Goal: Task Accomplishment & Management: Manage account settings

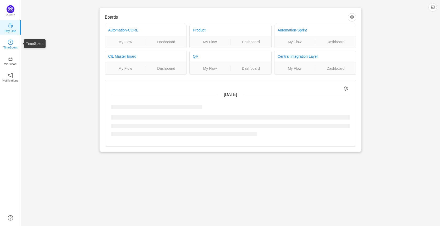
click at [8, 43] on icon "icon: clock-circle" at bounding box center [10, 42] width 5 height 5
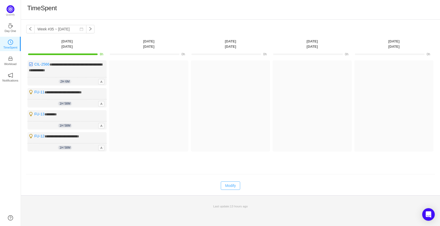
click at [238, 185] on button "Modify" at bounding box center [230, 185] width 19 height 8
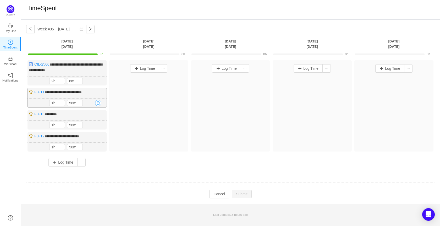
click at [96, 104] on button "button" at bounding box center [98, 103] width 6 height 6
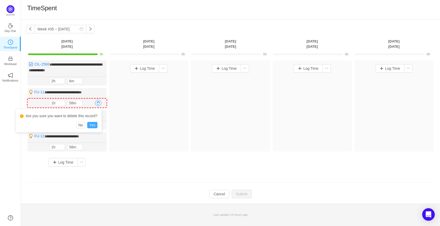
click at [90, 127] on button "Yes" at bounding box center [92, 125] width 10 height 6
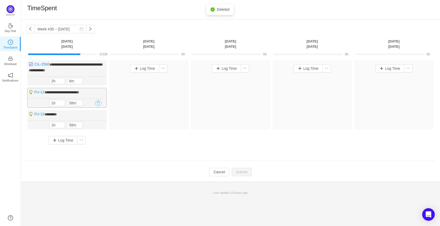
click at [98, 100] on button "button" at bounding box center [98, 103] width 6 height 6
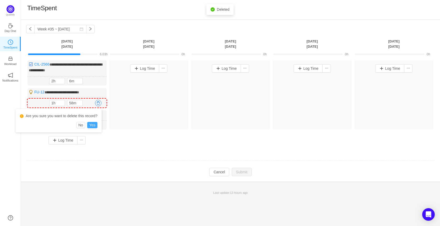
click at [91, 123] on button "Yes" at bounding box center [92, 125] width 10 height 6
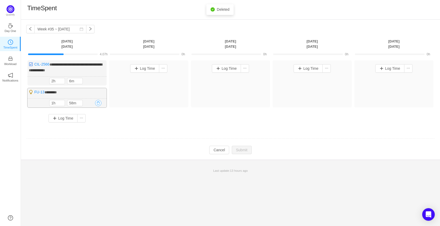
click at [97, 102] on button "button" at bounding box center [98, 103] width 6 height 6
click at [93, 126] on button "Yes" at bounding box center [92, 125] width 10 height 6
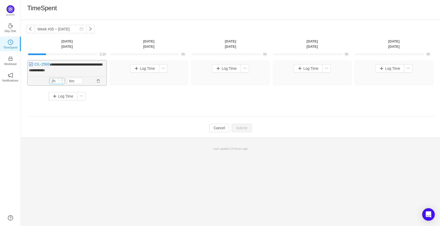
type input "1h"
click at [62, 82] on icon "icon: down" at bounding box center [62, 82] width 2 height 2
click at [71, 81] on input "6m" at bounding box center [74, 81] width 15 height 6
click at [242, 128] on button "Submit" at bounding box center [242, 128] width 20 height 8
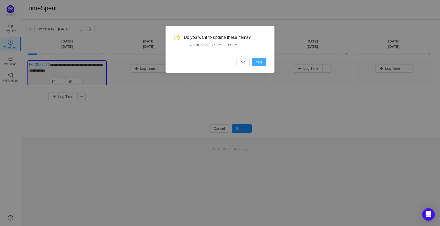
click at [262, 61] on button "Yes" at bounding box center [259, 62] width 14 height 8
type input "0m"
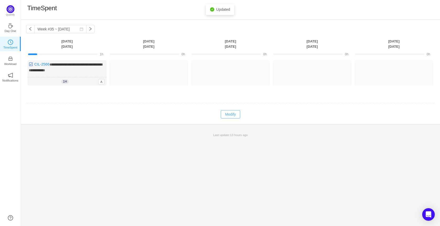
click at [225, 113] on button "Modify" at bounding box center [230, 114] width 19 height 8
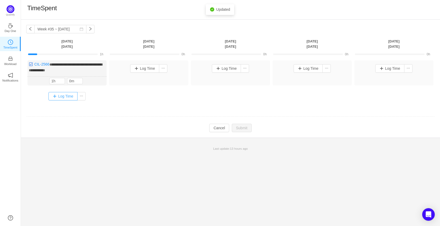
click at [62, 92] on button "Log Time" at bounding box center [62, 96] width 29 height 8
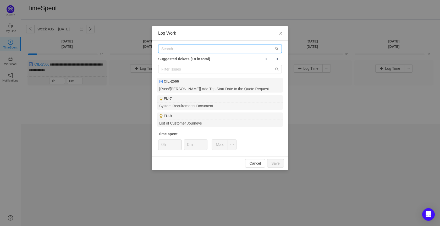
click at [229, 51] on input "text" at bounding box center [220, 49] width 124 height 8
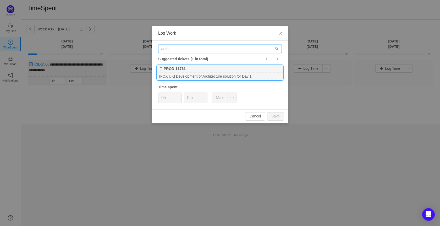
type input "arch"
click at [236, 77] on div "[FOX UK] Development of Architecture solution for Day 1" at bounding box center [220, 76] width 126 height 7
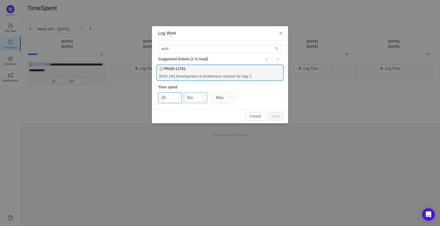
click at [193, 97] on input "0m" at bounding box center [195, 98] width 23 height 10
click at [187, 98] on input "0m" at bounding box center [195, 98] width 23 height 10
click at [279, 113] on button "Save" at bounding box center [275, 116] width 17 height 8
type input "0m"
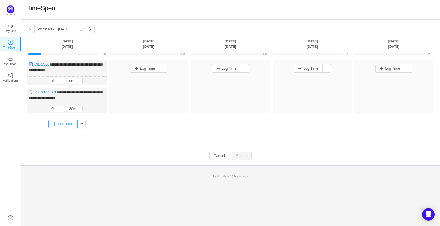
click at [70, 121] on button "Log Time" at bounding box center [62, 124] width 29 height 8
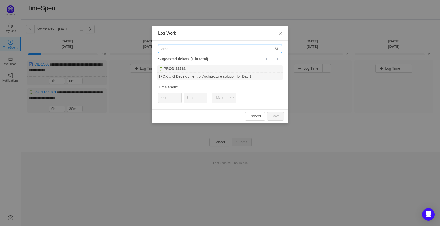
drag, startPoint x: 190, startPoint y: 48, endPoint x: 82, endPoint y: 47, distance: 108.4
click at [82, 47] on div "Log Work arch Suggested tickets (1 in total) PROD-11761 [FOX UK] Development of…" at bounding box center [220, 113] width 440 height 226
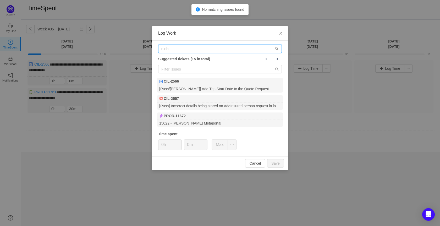
drag, startPoint x: 220, startPoint y: 48, endPoint x: 99, endPoint y: 43, distance: 121.0
click at [99, 43] on div "Log Work rush Suggested tickets (15 in total) CIL-2566 [Rush/[PERSON_NAME]] Add…" at bounding box center [220, 113] width 440 height 226
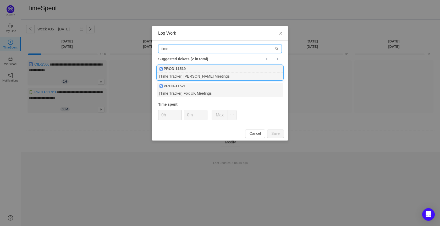
type input "time"
click at [189, 73] on div "[Time Tracker] [PERSON_NAME] Meetings" at bounding box center [220, 76] width 126 height 7
click at [188, 116] on input "0m" at bounding box center [195, 115] width 23 height 10
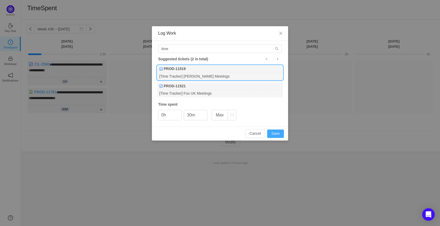
click at [277, 134] on button "Save" at bounding box center [275, 133] width 17 height 8
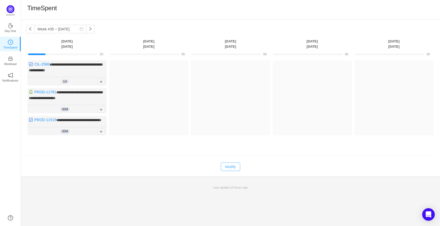
click at [231, 170] on button "Modify" at bounding box center [230, 166] width 19 height 8
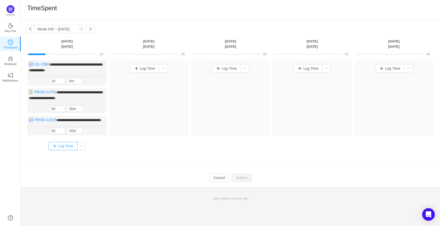
click at [60, 147] on button "Log Time" at bounding box center [62, 146] width 29 height 8
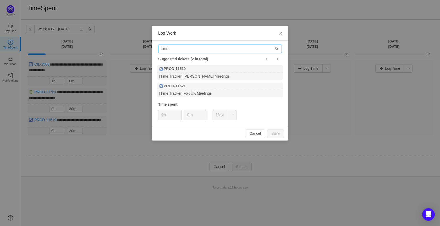
drag, startPoint x: 191, startPoint y: 51, endPoint x: 127, endPoint y: 50, distance: 64.4
click at [127, 50] on div "Log Work time Suggested tickets (2 in total) PROD-11519 [Time Tracker] [PERSON_…" at bounding box center [220, 113] width 440 height 226
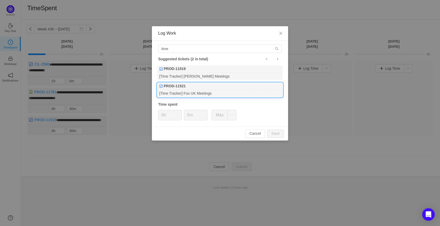
click at [226, 96] on div "[Time Tracker] Fox UK Meetings" at bounding box center [220, 93] width 126 height 7
click at [185, 117] on input "0m" at bounding box center [195, 115] width 23 height 10
click at [280, 134] on button "Save" at bounding box center [275, 133] width 17 height 8
type input "0m"
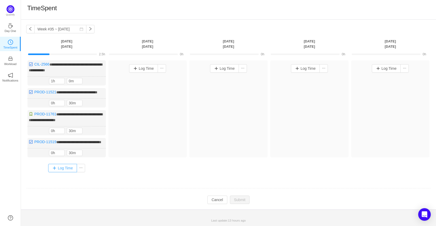
click at [74, 172] on button "Log Time" at bounding box center [62, 168] width 29 height 8
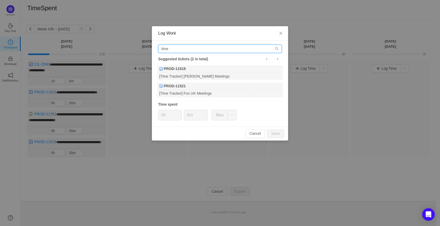
drag, startPoint x: 177, startPoint y: 52, endPoint x: 107, endPoint y: 45, distance: 70.5
click at [107, 45] on div "Log Work time Suggested tickets (2 in total) PROD-11519 [Time Tracker] [PERSON_…" at bounding box center [220, 113] width 440 height 226
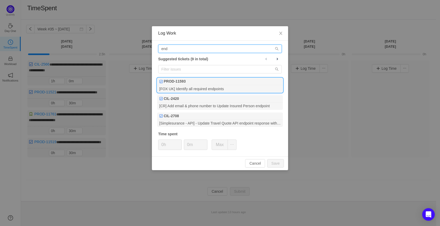
type input "end"
click at [191, 87] on div "[FOX UK] Identify all required endpoints" at bounding box center [220, 88] width 126 height 7
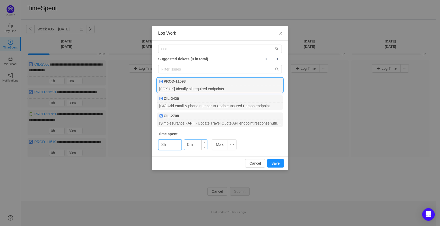
type input "3h"
click at [187, 146] on input "0m" at bounding box center [195, 145] width 23 height 10
type input "30m"
click at [277, 163] on button "Save" at bounding box center [275, 163] width 17 height 8
type input "0h"
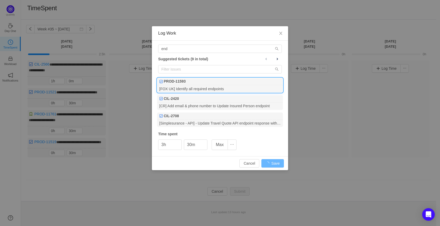
type input "0m"
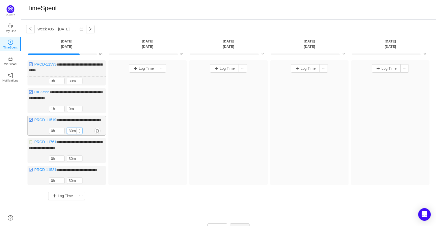
drag, startPoint x: 72, startPoint y: 135, endPoint x: 67, endPoint y: 135, distance: 5.0
click at [67, 134] on input "30m" at bounding box center [74, 131] width 15 height 6
type input "45m"
drag, startPoint x: 73, startPoint y: 189, endPoint x: 67, endPoint y: 189, distance: 5.5
click at [67, 184] on input "30m" at bounding box center [74, 181] width 15 height 6
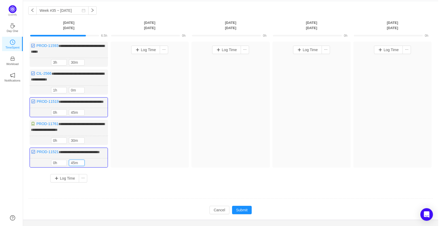
scroll to position [38, 0]
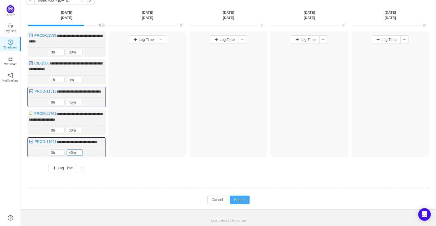
type input "45m"
click at [240, 201] on button "Submit" at bounding box center [240, 199] width 20 height 8
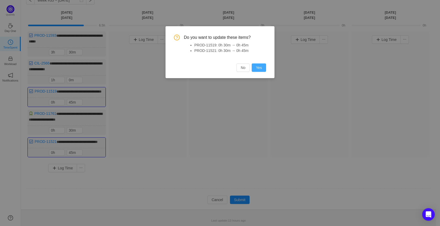
click at [261, 68] on button "Yes" at bounding box center [259, 67] width 14 height 8
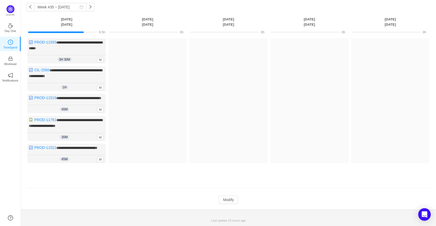
scroll to position [31, 0]
click at [230, 200] on button "Modify" at bounding box center [228, 199] width 19 height 8
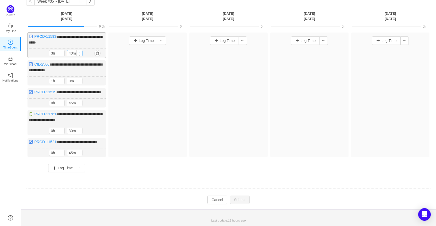
click at [80, 50] on span "Increase Value" at bounding box center [79, 51] width 5 height 3
type input "50m"
click at [80, 50] on span "Increase Value" at bounding box center [79, 51] width 5 height 3
type input "4h"
type input "0m"
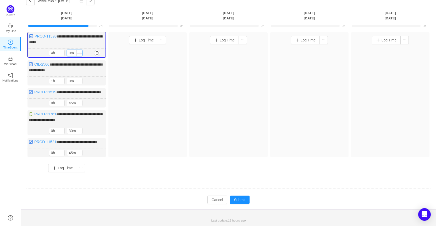
click at [80, 50] on span "Increase Value" at bounding box center [79, 51] width 5 height 3
click at [236, 203] on button "Submit" at bounding box center [240, 199] width 20 height 8
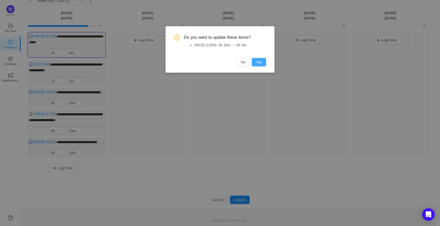
click at [261, 63] on button "Yes" at bounding box center [259, 62] width 14 height 8
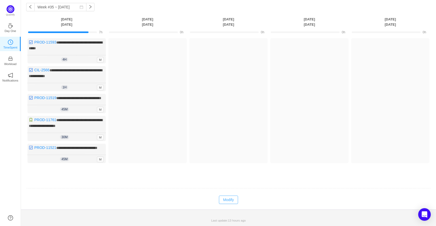
click at [228, 200] on button "Modify" at bounding box center [228, 199] width 19 height 8
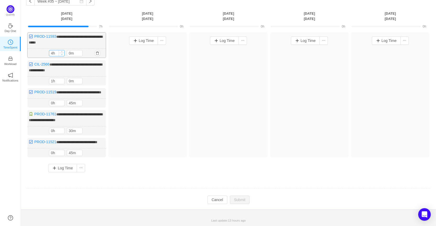
type input "3h"
click at [62, 53] on icon "icon: down" at bounding box center [62, 54] width 2 height 2
click at [234, 204] on button "Submit" at bounding box center [240, 199] width 20 height 8
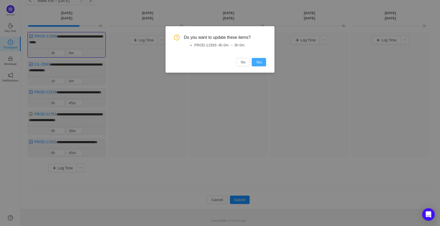
click at [263, 63] on button "Yes" at bounding box center [259, 62] width 14 height 8
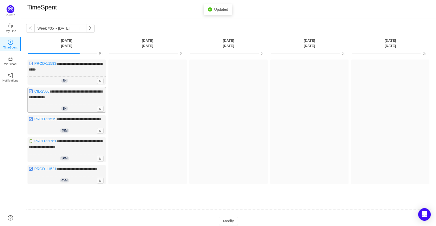
scroll to position [0, 0]
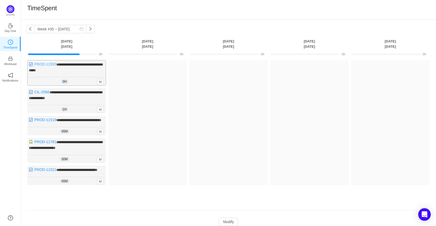
click at [42, 63] on link "PROD-11593" at bounding box center [45, 64] width 22 height 4
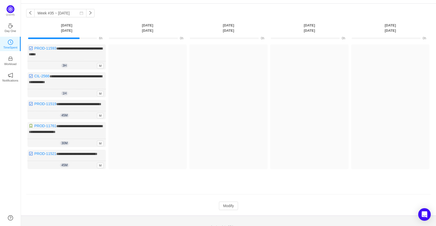
scroll to position [31, 0]
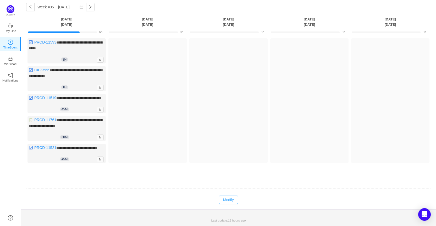
click at [230, 201] on button "Modify" at bounding box center [228, 199] width 19 height 8
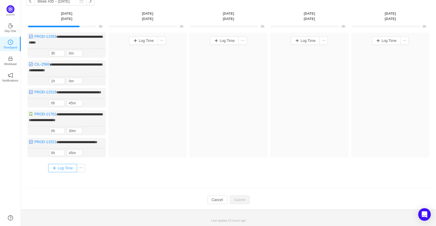
click at [56, 172] on button "Log Time" at bounding box center [62, 168] width 29 height 8
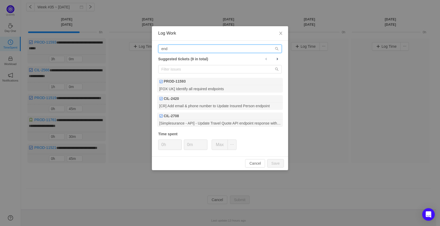
click at [187, 51] on input "end" at bounding box center [220, 49] width 124 height 8
drag, startPoint x: 149, startPoint y: 50, endPoint x: 137, endPoint y: 52, distance: 12.3
click at [137, 52] on div "Log Work end Suggested tickets (9 in total) PROD-11593 [FOX [GEOGRAPHIC_DATA]] …" at bounding box center [220, 113] width 440 height 226
paste input "[URL][DOMAIN_NAME]"
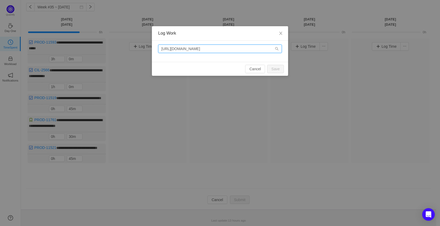
drag, startPoint x: 223, startPoint y: 51, endPoint x: 103, endPoint y: 60, distance: 120.0
click at [113, 62] on div "Log Work [URL][DOMAIN_NAME] Cancel Save" at bounding box center [220, 113] width 440 height 226
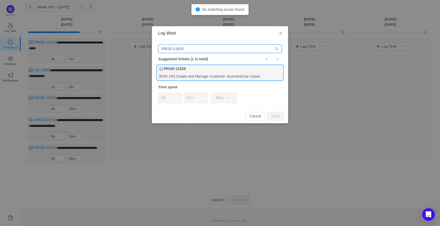
type input "PROD-11629"
click at [192, 71] on div "PROD-11629" at bounding box center [220, 68] width 126 height 7
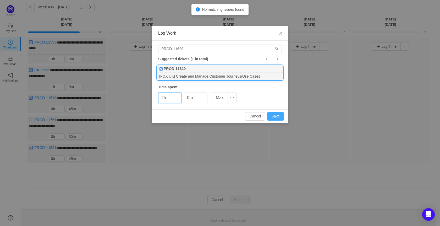
click at [272, 117] on button "Save" at bounding box center [275, 116] width 17 height 8
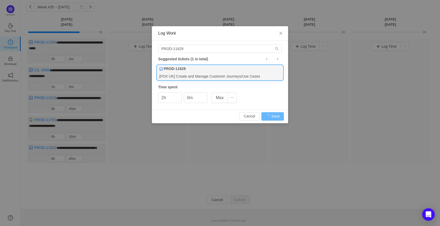
type input "0h"
